Goal: Task Accomplishment & Management: Use online tool/utility

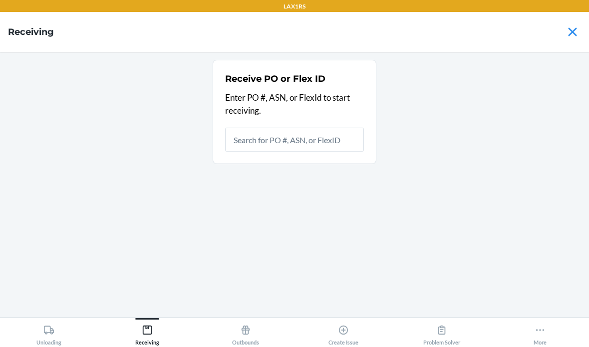
scroll to position [40, 0]
click at [324, 128] on input "text" at bounding box center [294, 140] width 139 height 24
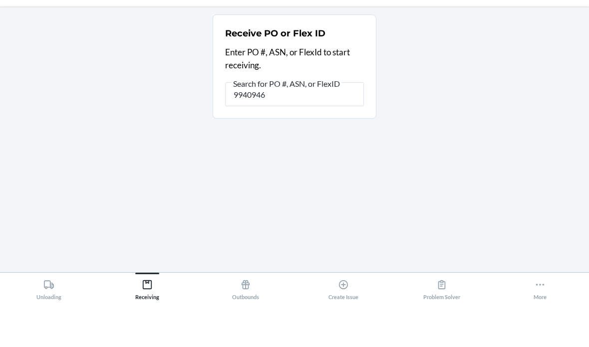
type input "9940946"
click at [454, 80] on div "Receive PO or Flex ID Enter PO #, ASN, or FlexId to start receiving. Search for…" at bounding box center [294, 185] width 573 height 250
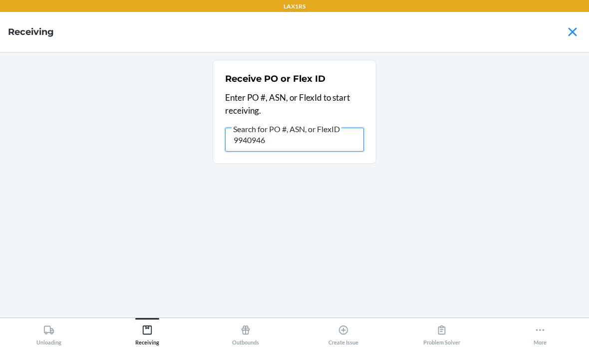
click at [316, 128] on input "9940946" at bounding box center [294, 140] width 139 height 24
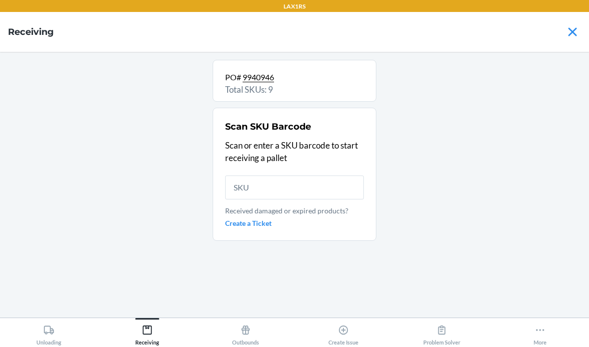
click at [301, 176] on input "text" at bounding box center [294, 188] width 139 height 24
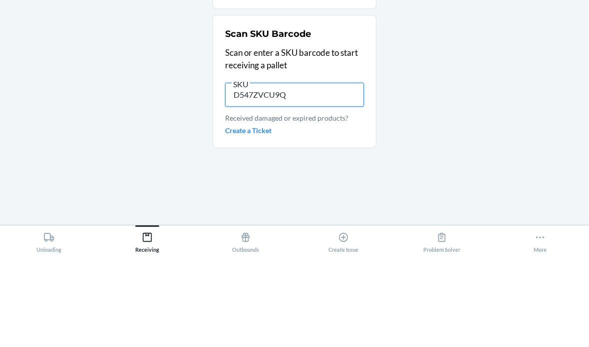
type input "D547ZVCU9QM"
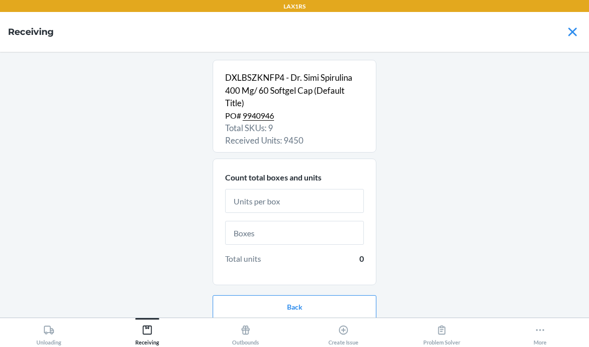
click at [305, 189] on input "text" at bounding box center [294, 201] width 139 height 24
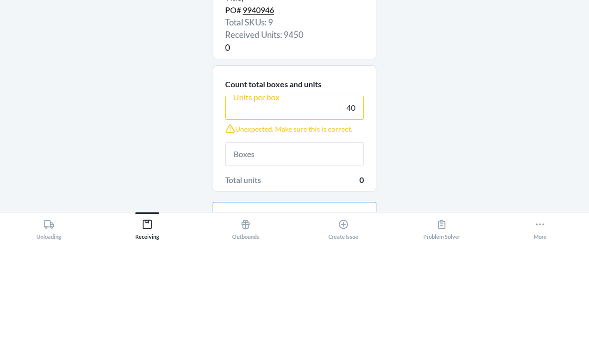
type input "40"
click at [440, 77] on div "DXLBSZKNFP4 - Dr. Simi Spirulina 400 Mg/ 60 Softgel Cap (Default Title) PO# 994…" at bounding box center [294, 185] width 573 height 250
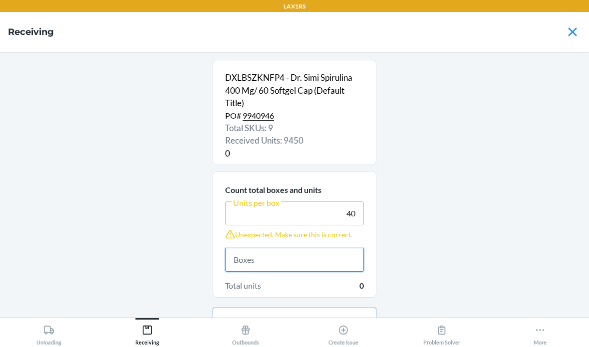
click at [268, 248] on input "text" at bounding box center [294, 260] width 139 height 24
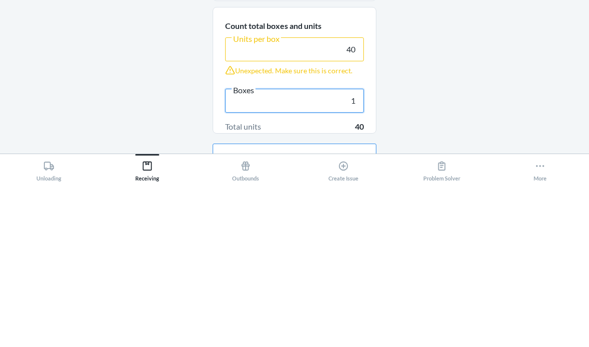
type input "1"
click at [454, 78] on div "DXLBSZKNFP4 - Dr. Simi Spirulina 400 Mg/ 60 Softgel Cap (Default Title) PO# 994…" at bounding box center [294, 185] width 573 height 250
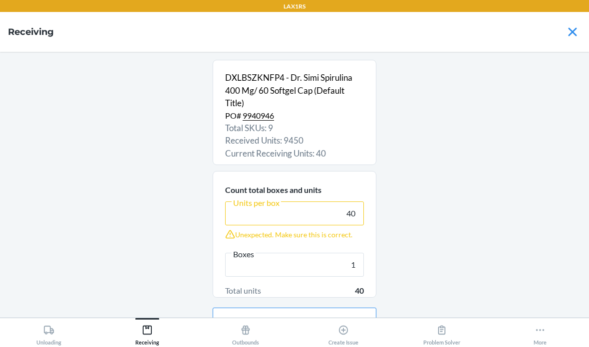
click at [270, 340] on button "Continue" at bounding box center [295, 352] width 164 height 24
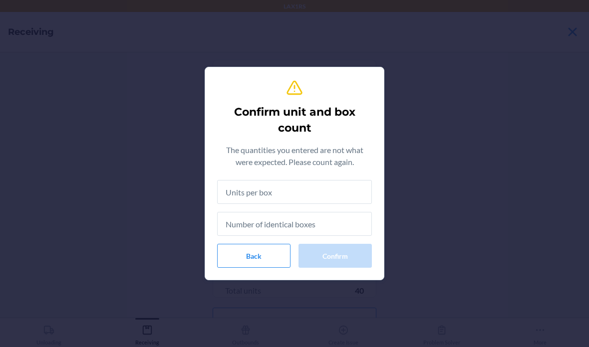
click at [299, 193] on input "text" at bounding box center [294, 192] width 155 height 24
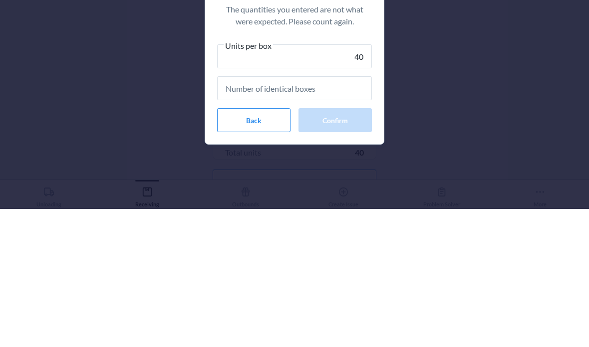
type input "40"
click at [358, 215] on input "text" at bounding box center [294, 227] width 155 height 24
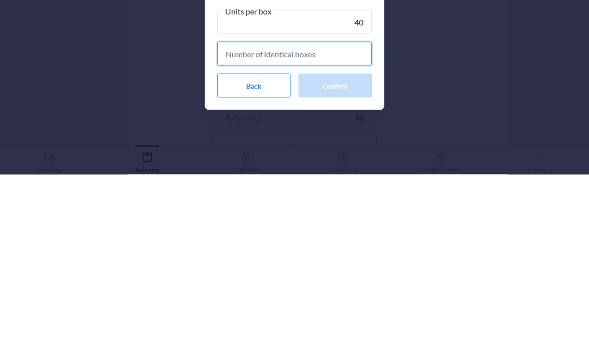
type input "1"
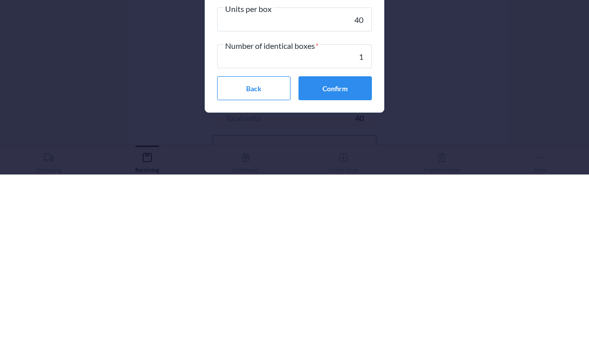
click at [347, 249] on button "Confirm" at bounding box center [335, 261] width 73 height 24
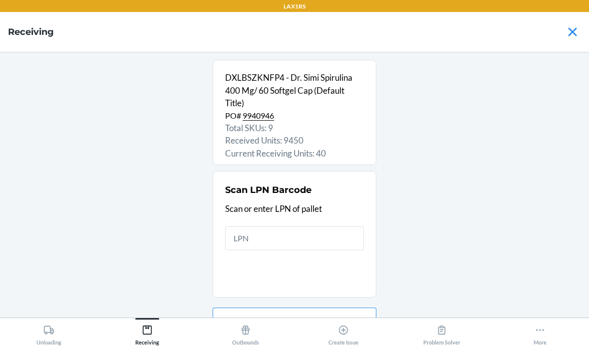
click at [263, 227] on input "text" at bounding box center [294, 239] width 139 height 24
click at [268, 227] on input "text" at bounding box center [294, 239] width 139 height 24
click at [241, 227] on input "text" at bounding box center [294, 239] width 139 height 24
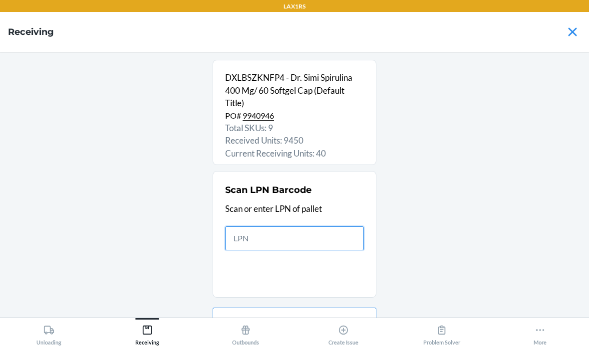
click at [280, 227] on input "text" at bounding box center [294, 239] width 139 height 24
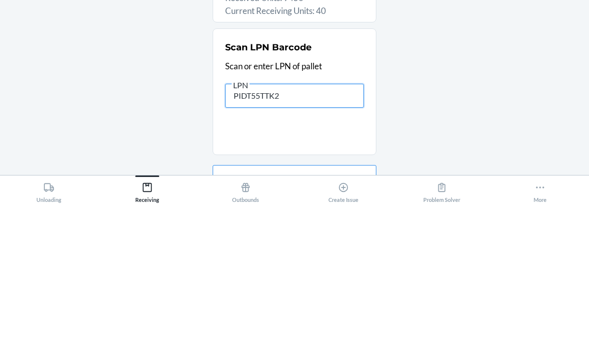
type input "PIDT55TTK2"
click at [344, 171] on section "Scan LPN Barcode Scan or enter LPN of pallet LPN PIDT55TTK2" at bounding box center [295, 234] width 164 height 127
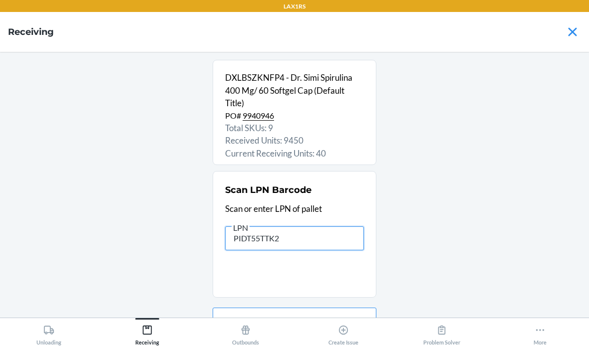
click at [328, 227] on input "PIDT55TTK2" at bounding box center [294, 239] width 139 height 24
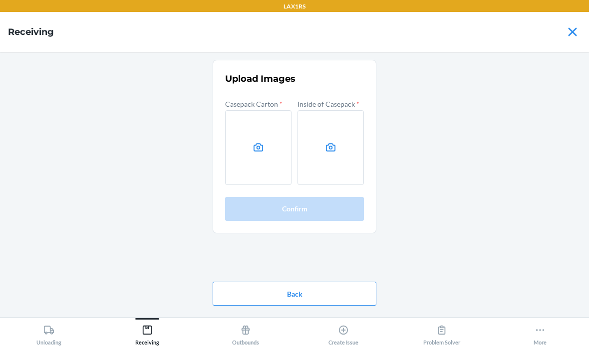
click at [254, 142] on icon at bounding box center [258, 147] width 11 height 11
click at [0, 0] on input "file" at bounding box center [0, 0] width 0 height 0
click at [326, 143] on icon at bounding box center [330, 147] width 9 height 8
click at [0, 0] on input "file" at bounding box center [0, 0] width 0 height 0
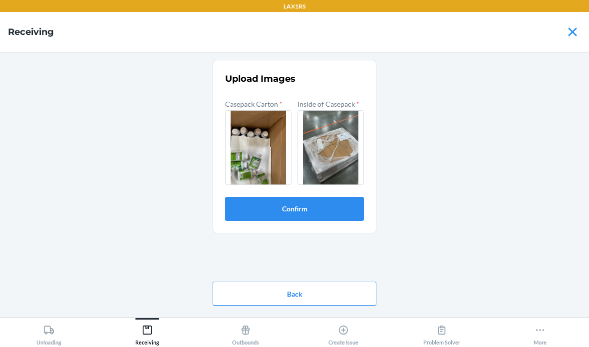
click at [309, 197] on button "Confirm" at bounding box center [294, 209] width 139 height 24
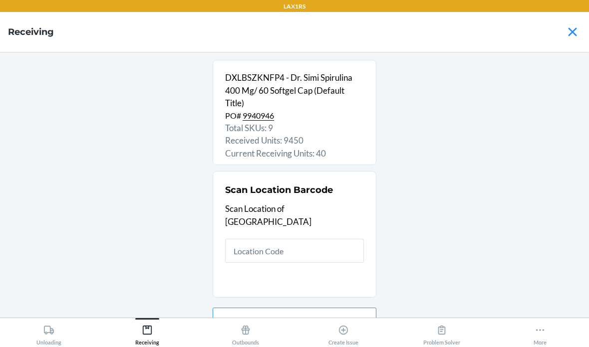
click at [340, 239] on input "text" at bounding box center [294, 251] width 139 height 24
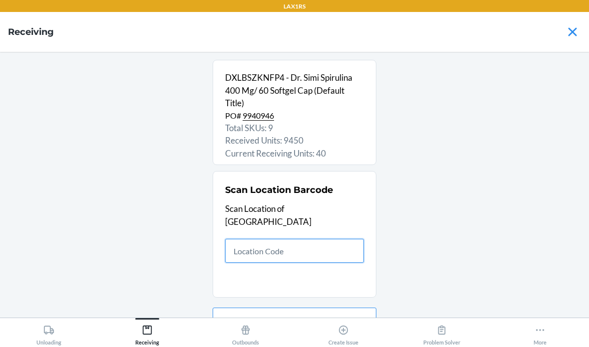
click at [324, 239] on input "text" at bounding box center [294, 251] width 139 height 24
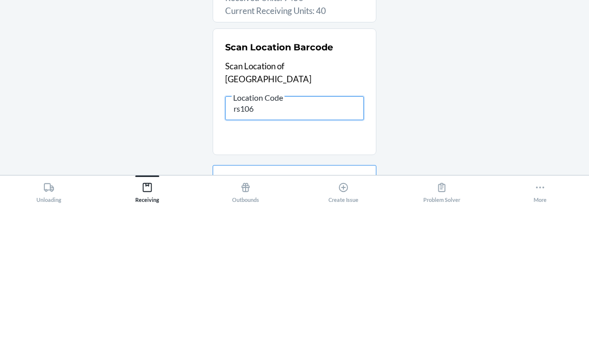
click at [337, 239] on input "rs106" at bounding box center [294, 251] width 139 height 24
type input "rs106"
click at [501, 63] on div "DXLBSZKNFP4 - Dr. Simi Spirulina 400 Mg/ 60 Softgel Cap (Default Title) PO# 994…" at bounding box center [294, 185] width 573 height 250
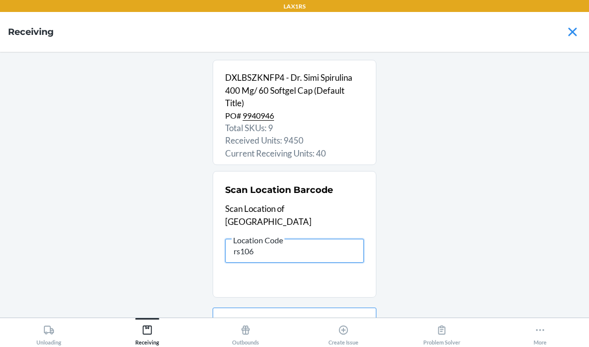
click at [340, 239] on input "rs106" at bounding box center [294, 251] width 139 height 24
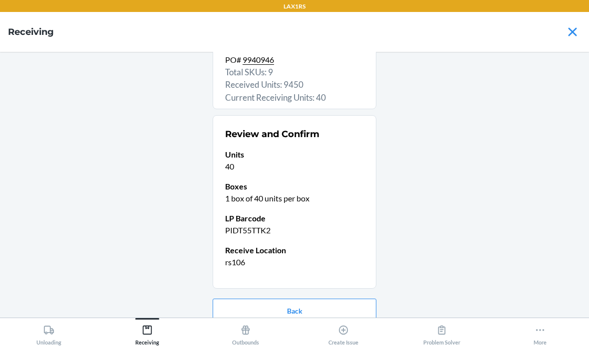
scroll to position [55, 0]
click at [346, 331] on button "Confirm receive" at bounding box center [295, 343] width 164 height 24
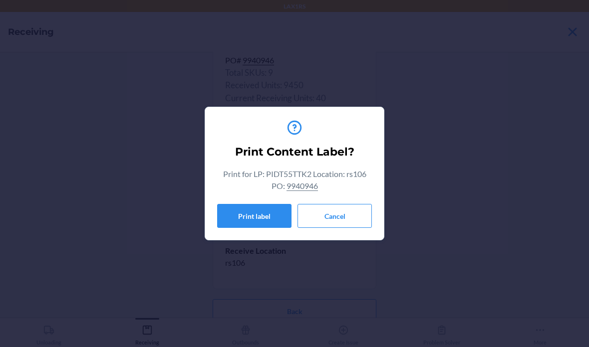
click at [344, 214] on button "Cancel" at bounding box center [335, 216] width 74 height 24
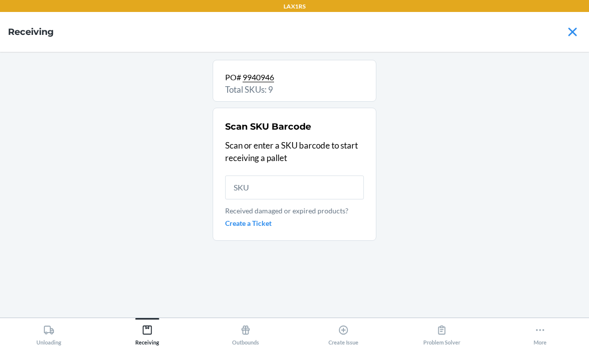
click at [48, 333] on icon at bounding box center [49, 330] width 10 height 8
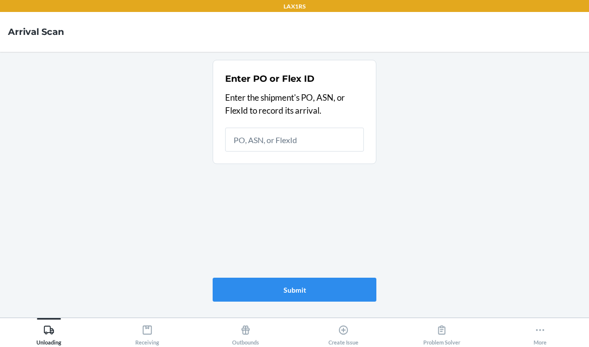
click at [146, 332] on icon at bounding box center [147, 330] width 11 height 11
